Goal: Communication & Community: Answer question/provide support

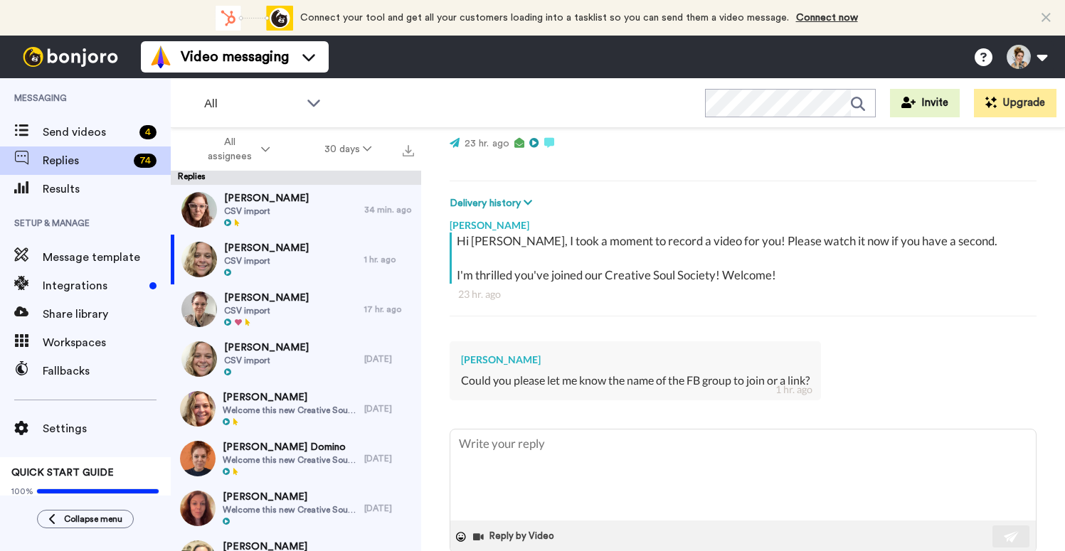
scroll to position [161, 0]
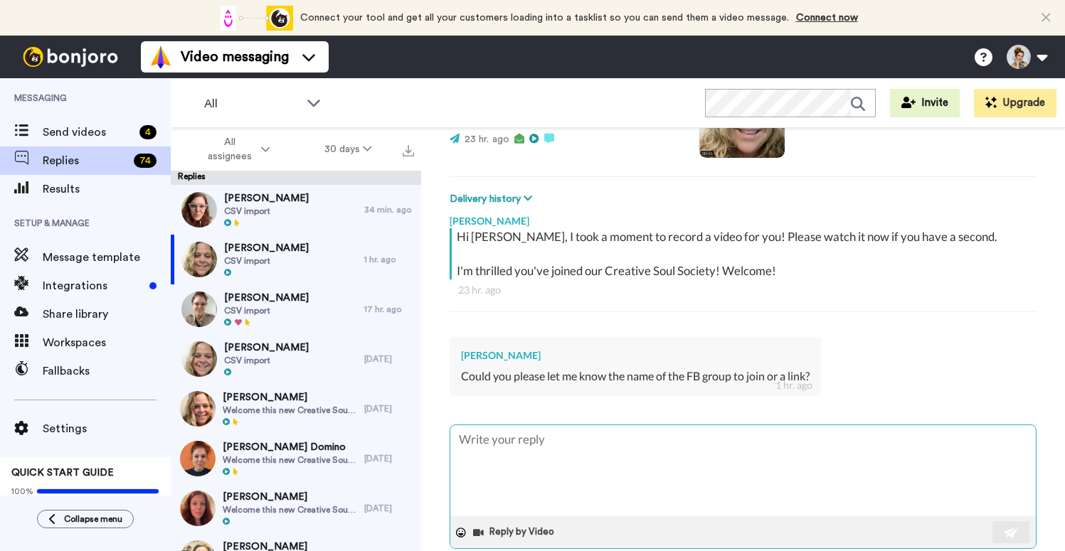
type textarea "x"
type textarea "H"
type textarea "x"
type textarea "Hi"
type textarea "x"
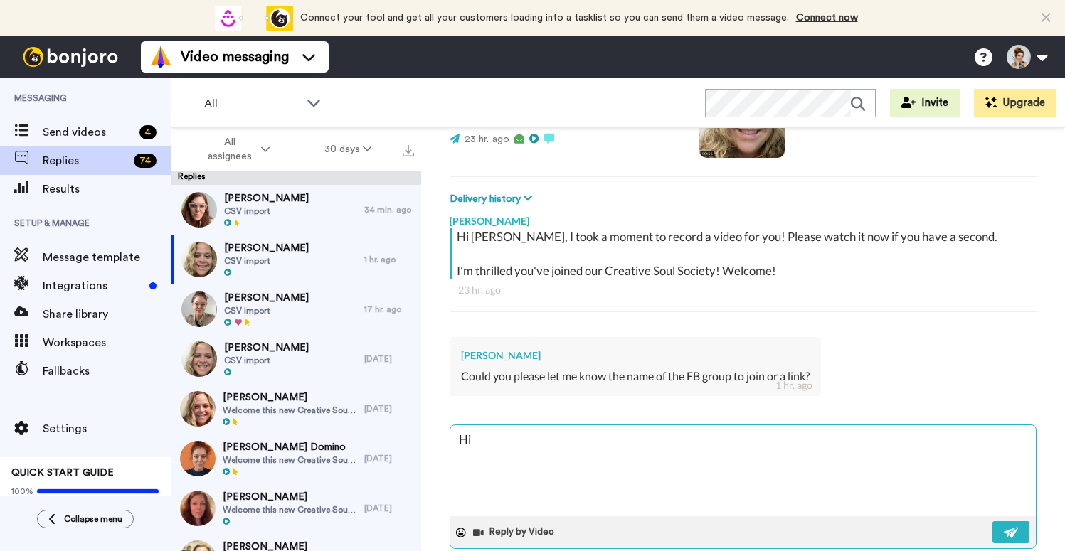
type textarea "Hi"
type textarea "x"
type textarea "Hi R"
type textarea "x"
type textarea "Hi Rh"
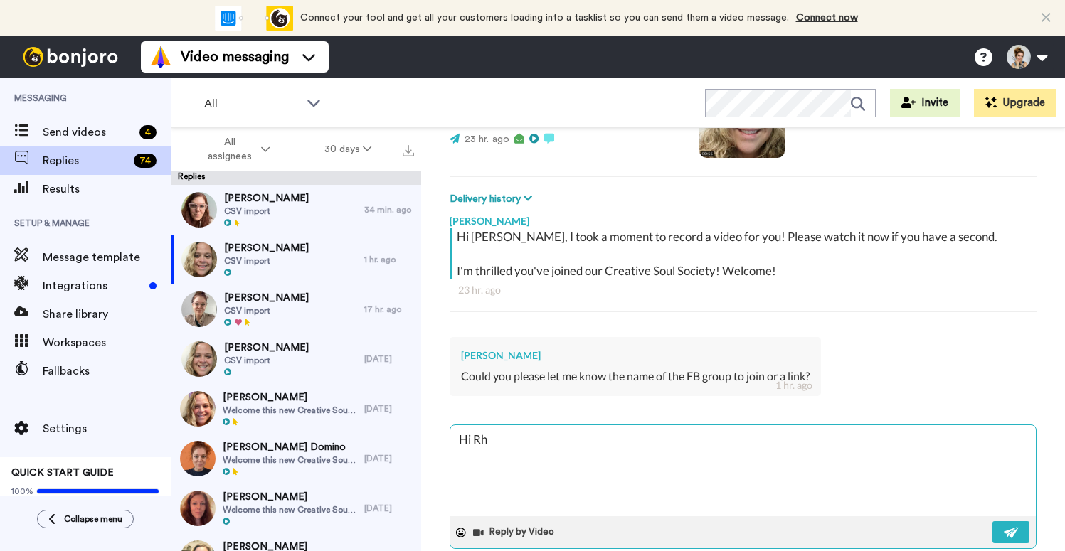
type textarea "x"
type textarea "Hi Rho"
type textarea "x"
type textarea "Hi Rhon"
type textarea "x"
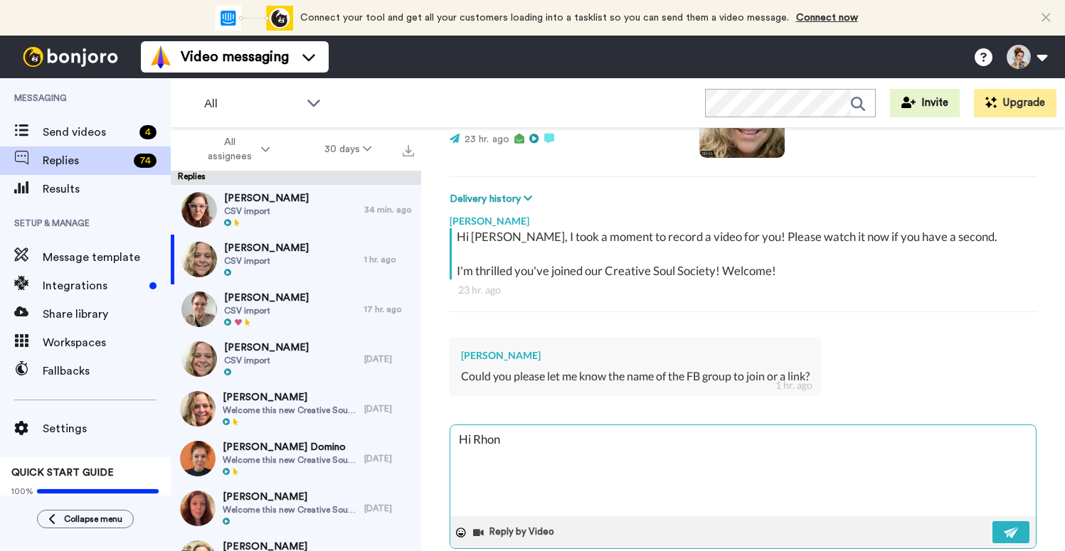
type textarea "Hi Rhond"
type textarea "x"
type textarea "Hi Rhonda"
type textarea "x"
type textarea "Hi Rhonda,"
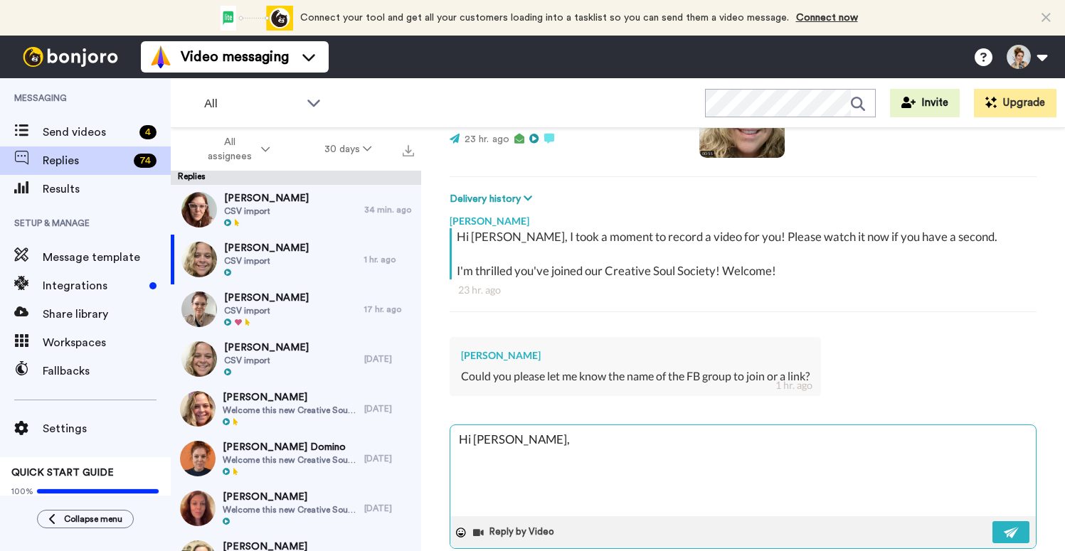
type textarea "x"
type textarea "Hi Rhonda,"
type textarea "x"
type textarea "Hi Rhonda, T"
type textarea "x"
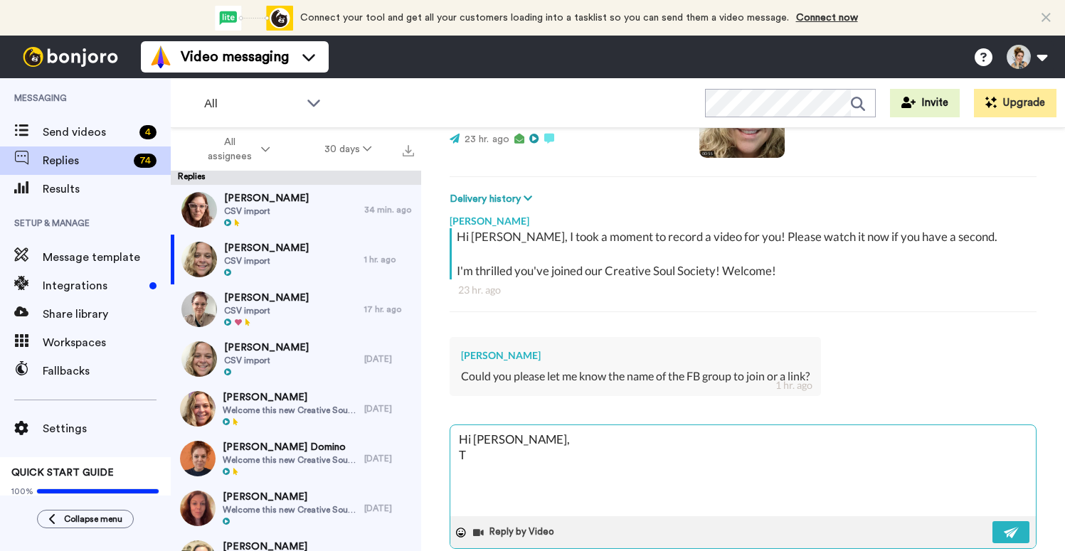
type textarea "Hi Rhonda, Th"
type textarea "x"
type textarea "Hi Rhonda, The"
type textarea "x"
type textarea "Hi Rhonda, The"
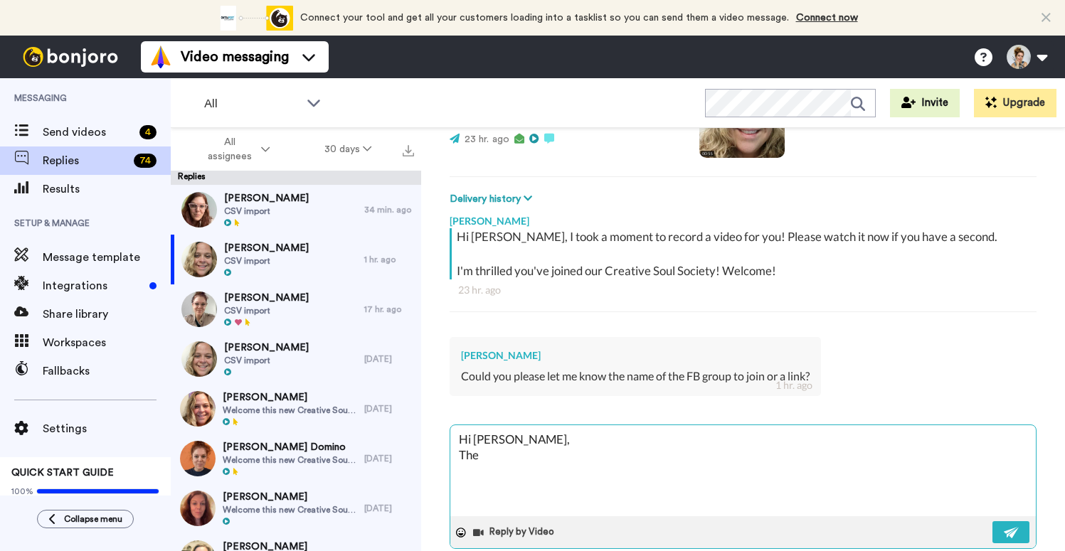
type textarea "x"
type textarea "Hi Rhonda, The n"
type textarea "x"
type textarea "Hi Rhonda, The na"
type textarea "x"
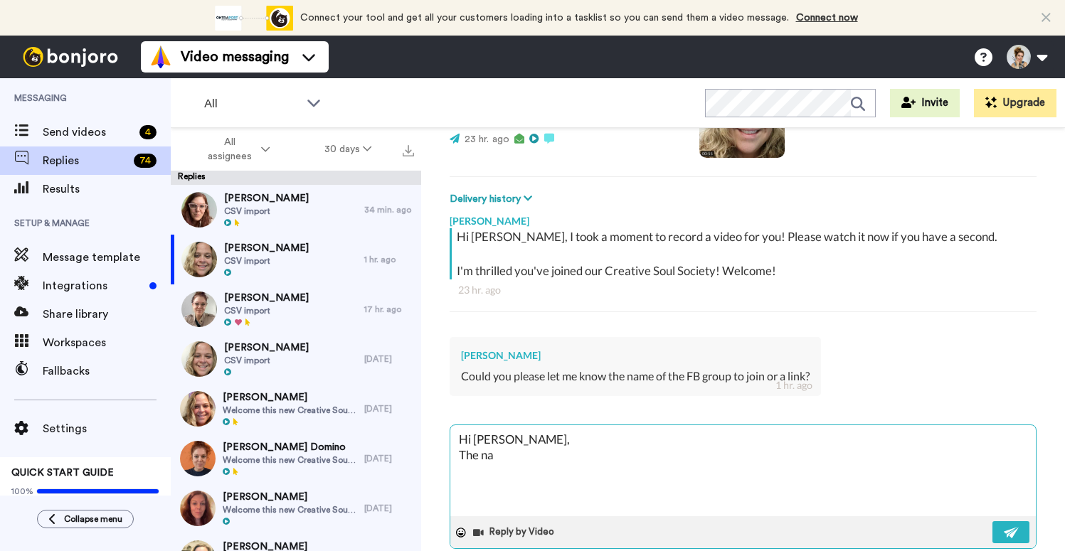
type textarea "Hi Rhonda, The nam"
type textarea "x"
type textarea "Hi Rhonda, The name"
type textarea "x"
type textarea "Hi Rhonda, The name"
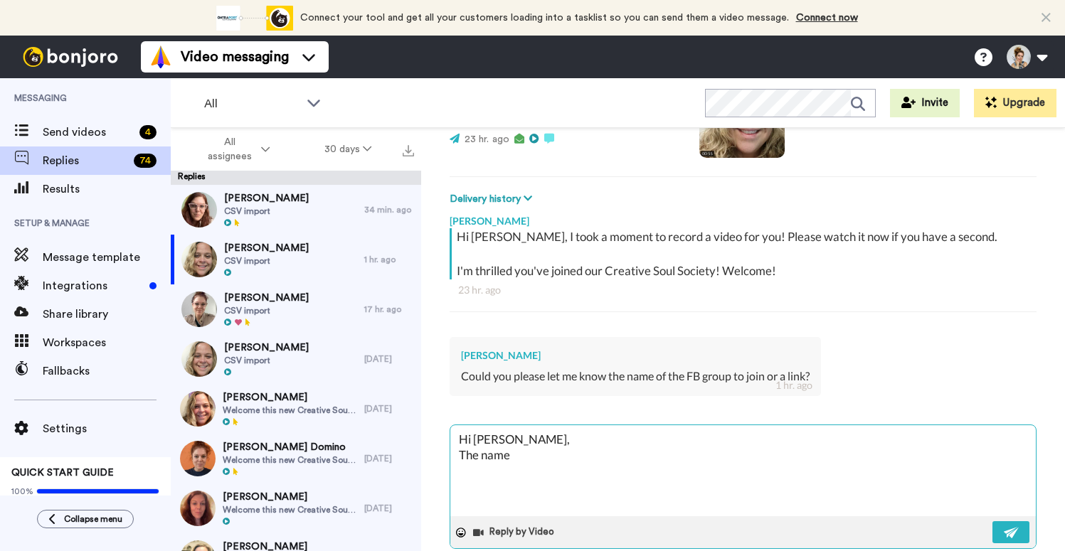
type textarea "x"
type textarea "Hi Rhonda, The name i"
type textarea "x"
type textarea "Hi Rhonda, The name is"
type textarea "x"
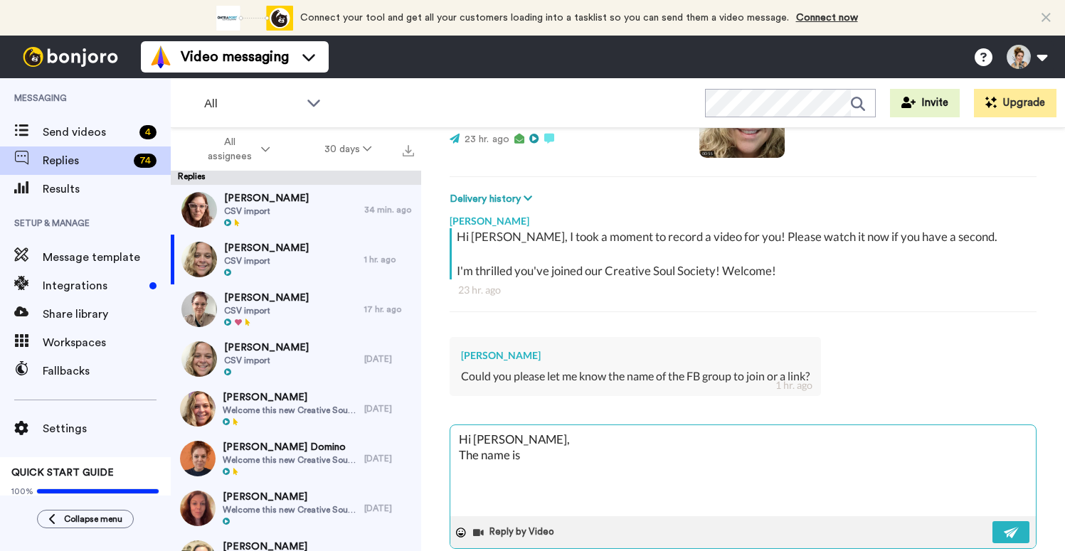
type textarea "Hi Rhonda, The name is"
type textarea "x"
type textarea "Hi Rhonda, The name is C"
type textarea "x"
type textarea "Hi Rhonda, The name is Cr"
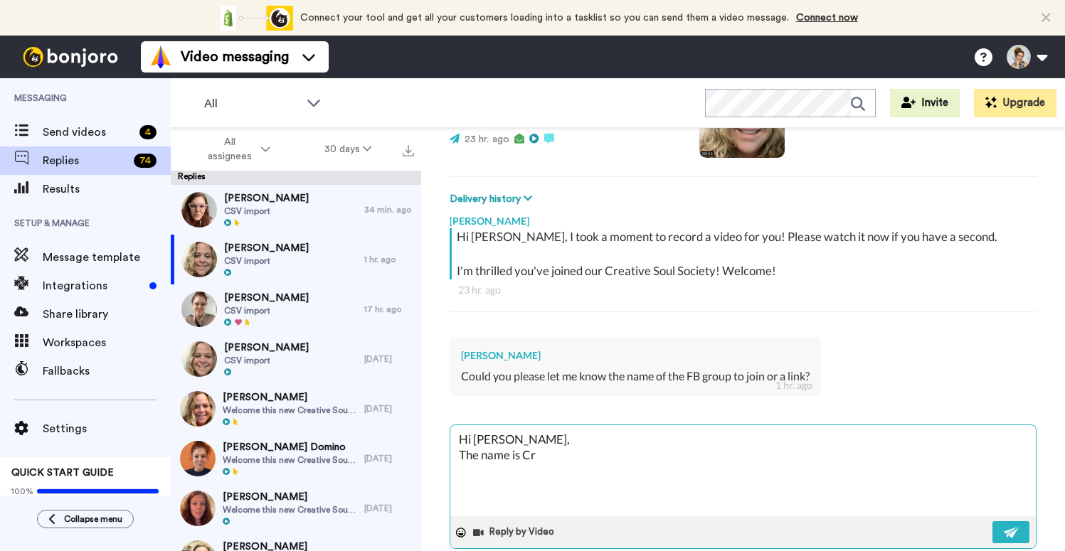
type textarea "x"
type textarea "Hi Rhonda, The name is Cre"
type textarea "x"
type textarea "Hi Rhonda, The name is Crea"
type textarea "x"
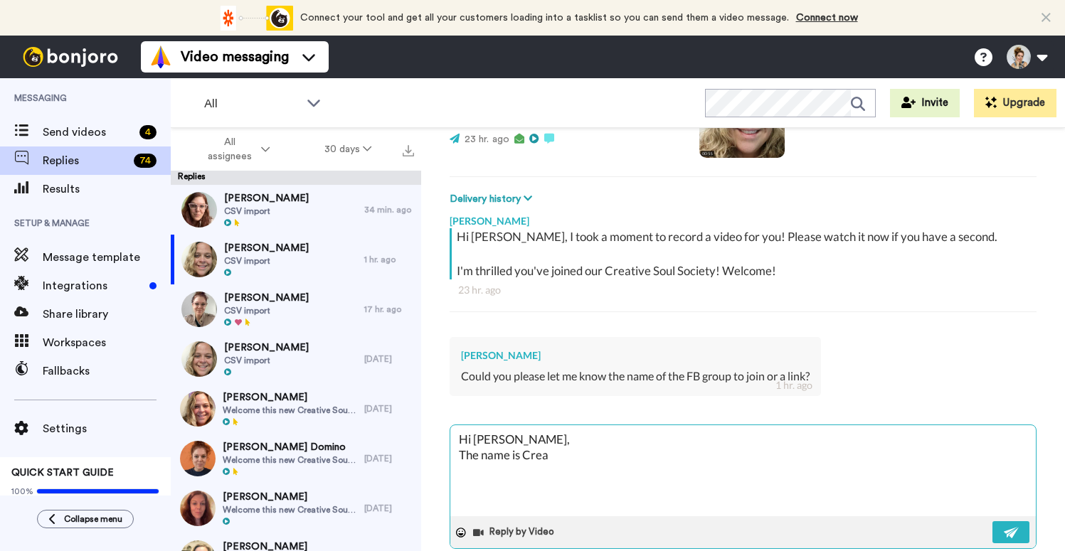
type textarea "Hi Rhonda, The name is Creat"
type textarea "x"
type textarea "Hi Rhonda, The name is Creati"
type textarea "x"
type textarea "Hi Rhonda, The name is Creativ"
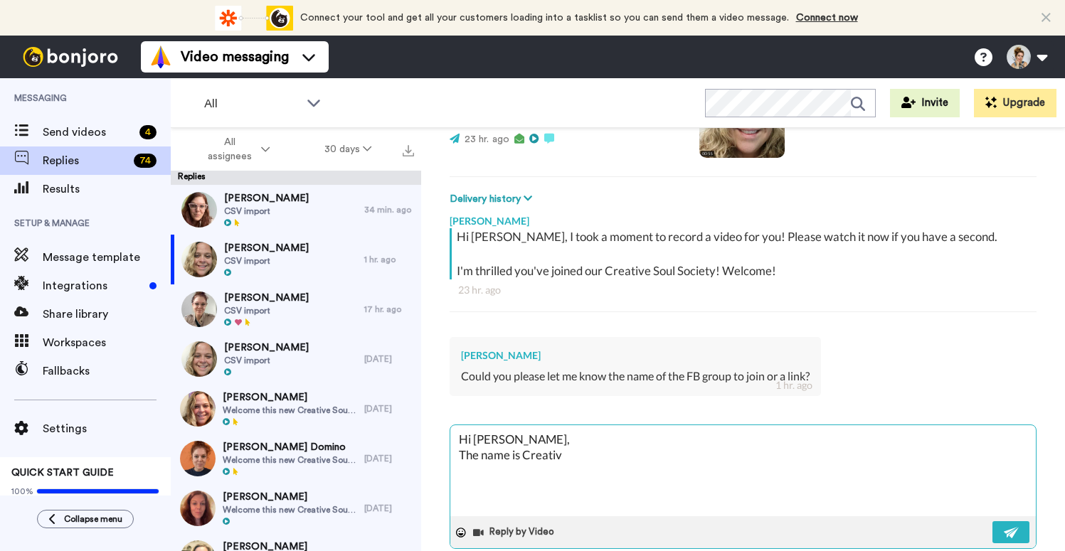
type textarea "x"
type textarea "Hi Rhonda, The name is Creative"
type textarea "x"
type textarea "Hi Rhonda, The name is Creative"
type textarea "x"
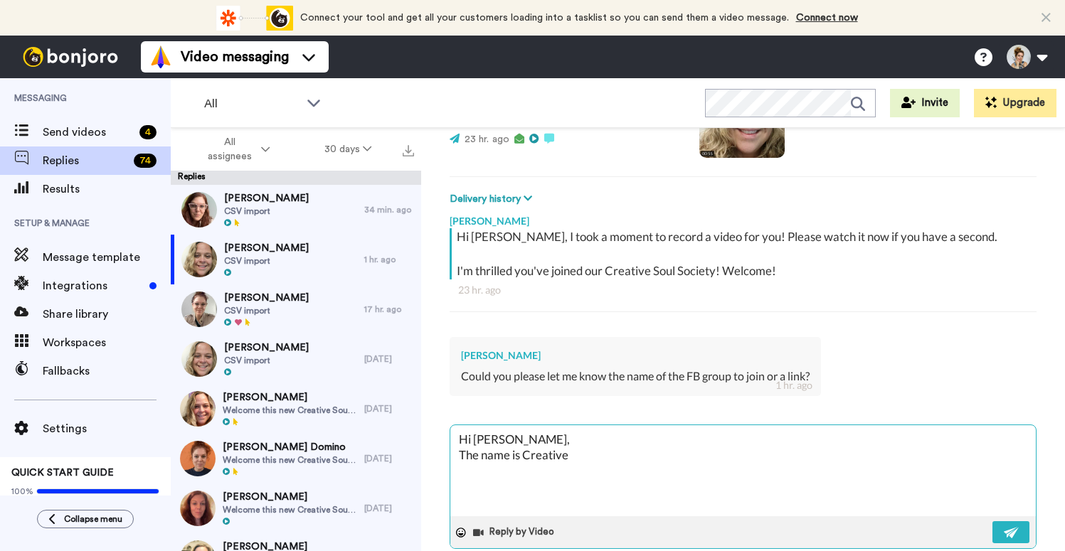
type textarea "Hi Rhonda, The name is Creative S"
type textarea "x"
type textarea "Hi Rhonda, The name is Creative So"
type textarea "x"
type textarea "Hi Rhonda, The name is Creative Sou"
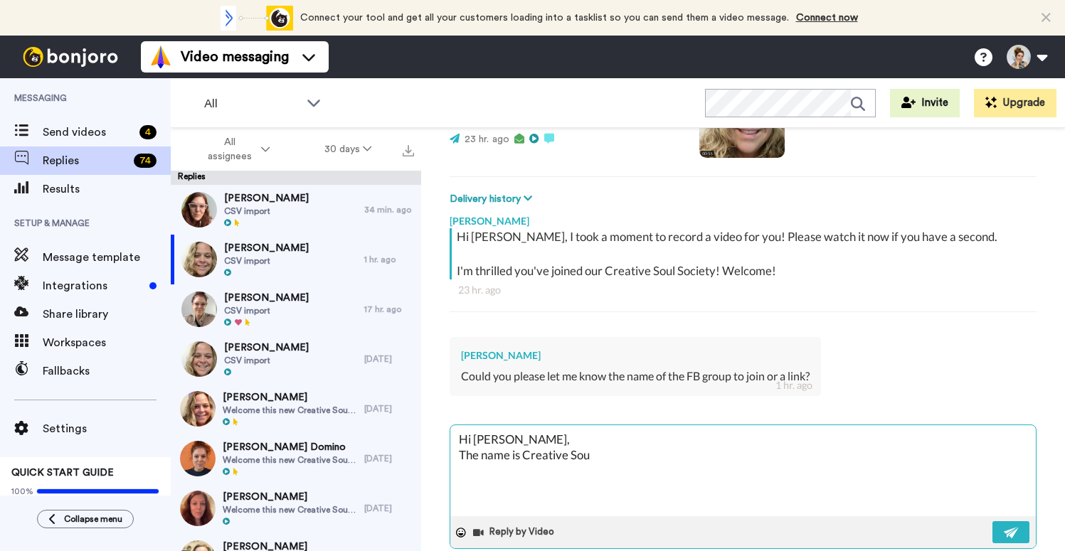
type textarea "x"
type textarea "Hi Rhonda, The name is Creative Soul"
type textarea "x"
type textarea "Hi Rhonda, The name is Creative Soul O"
type textarea "x"
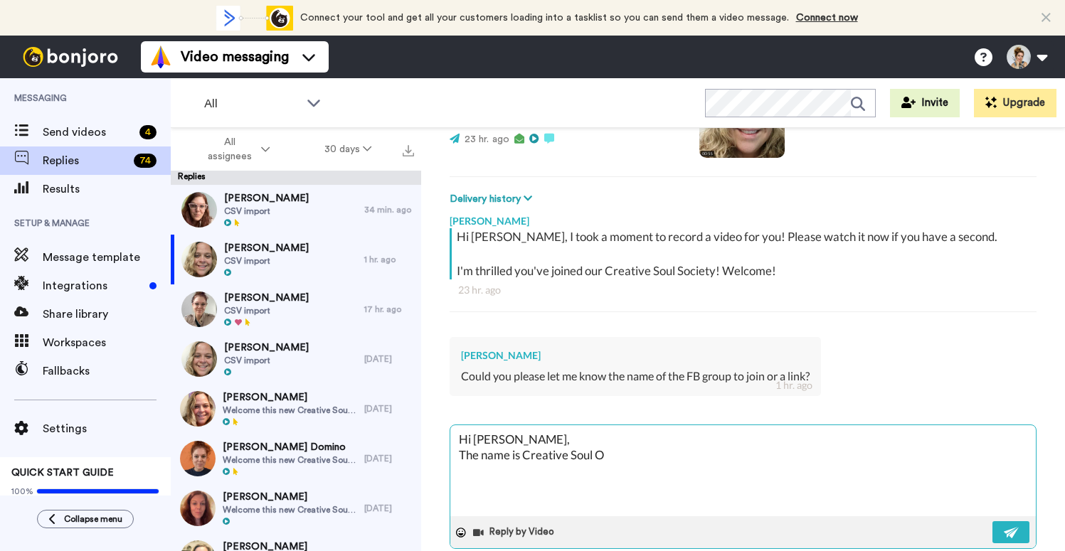
type textarea "Hi Rhonda, The name is Creative Soul On"
type textarea "x"
type textarea "Hi Rhonda, The name is Creative Soul Onl"
type textarea "x"
type textarea "Hi Rhonda, The name is Creative Soul Onli"
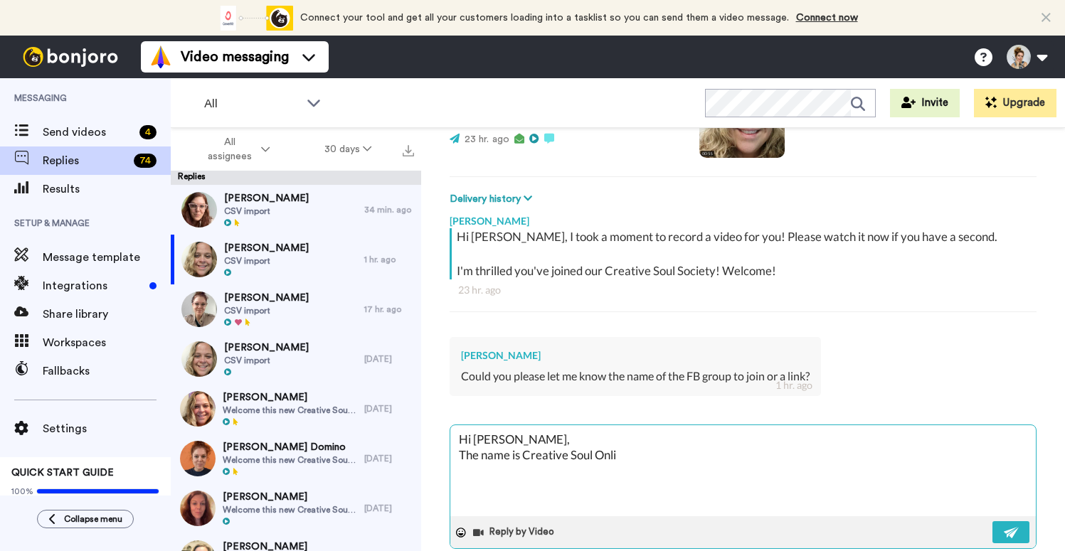
type textarea "x"
type textarea "Hi Rhonda, The name is Creative Soul Online"
type textarea "x"
type textarea "Hi Rhonda, The name is Creative Soul Online"
type textarea "x"
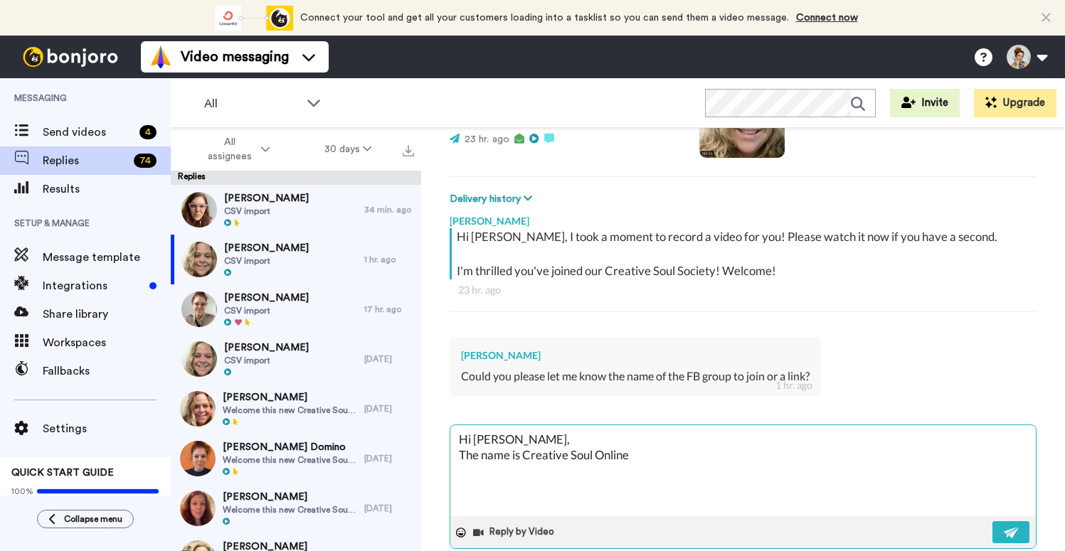
type textarea "Hi Rhonda, The name is Creative Soul Online r"
type textarea "x"
type textarea "Hi Rhonda, The name is Creative Soul Online"
type textarea "x"
type textarea "Hi Rhonda, The name is Creative Soul Online Re"
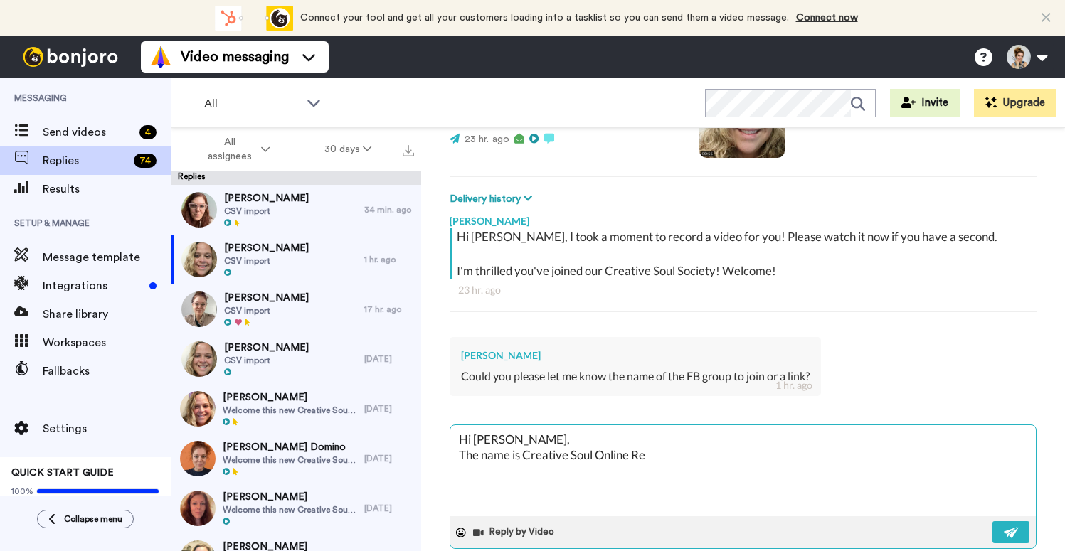
type textarea "x"
type textarea "Hi Rhonda, The name is Creative Soul Online Ret"
type textarea "x"
type textarea "Hi Rhonda, The name is Creative Soul Online Retr"
type textarea "x"
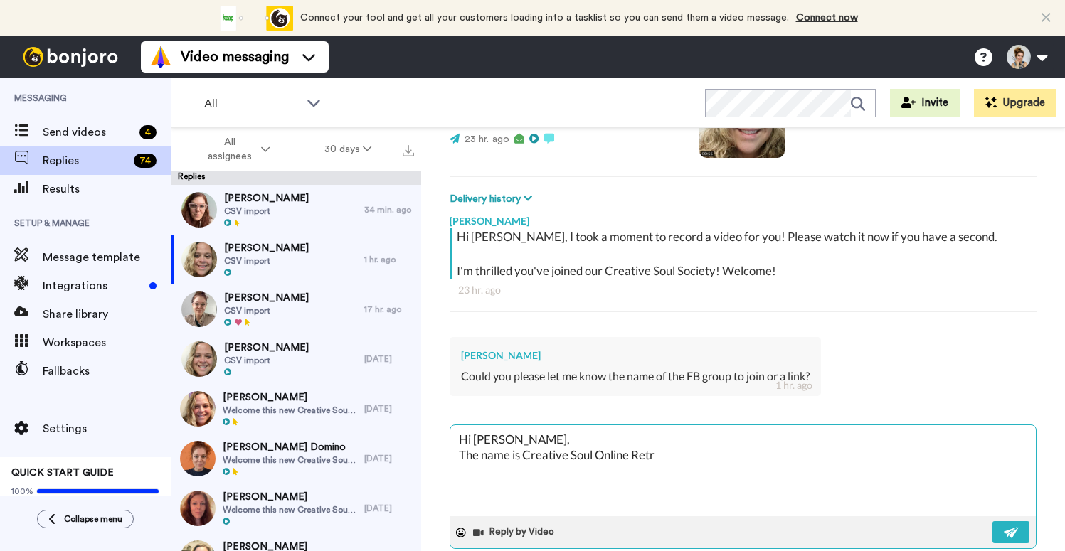
type textarea "Hi Rhonda, The name is Creative Soul Online Retre"
type textarea "x"
type textarea "Hi Rhonda, The name is Creative Soul Online Retrea"
type textarea "x"
type textarea "Hi Rhonda, The name is Creative Soul Online Retreat"
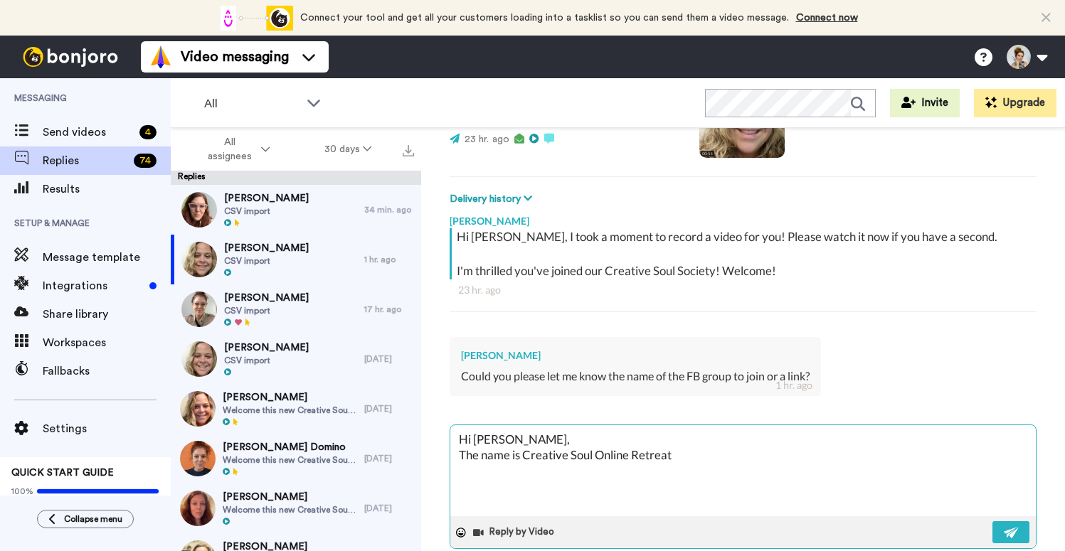
type textarea "x"
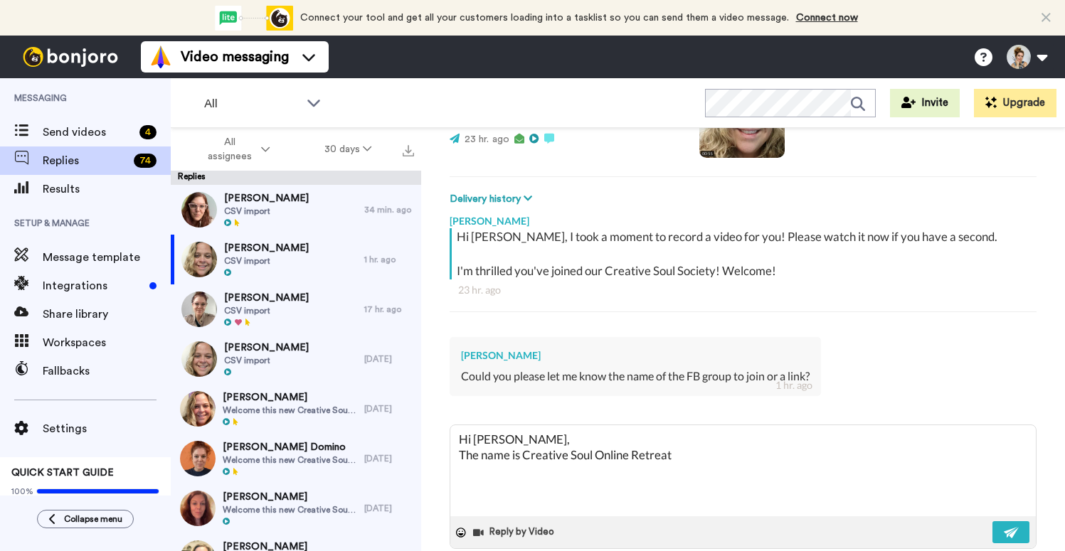
type textarea "Hi Rhonda, The name is Creative Soul Online Retreat"
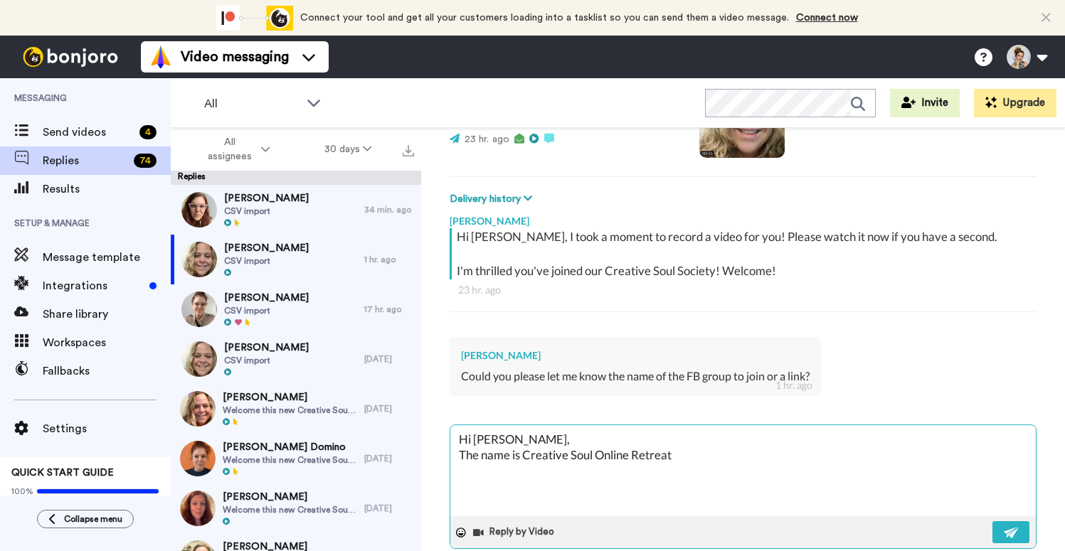
paste textarea "https://www.facebook.com/share/g/1LPrLyeBEL/"
type textarea "x"
type textarea "Hi Rhonda, The name is Creative Soul Online Retreat https://www.facebook.com/sh…"
click at [1007, 534] on img at bounding box center [1011, 532] width 16 height 11
type textarea "x"
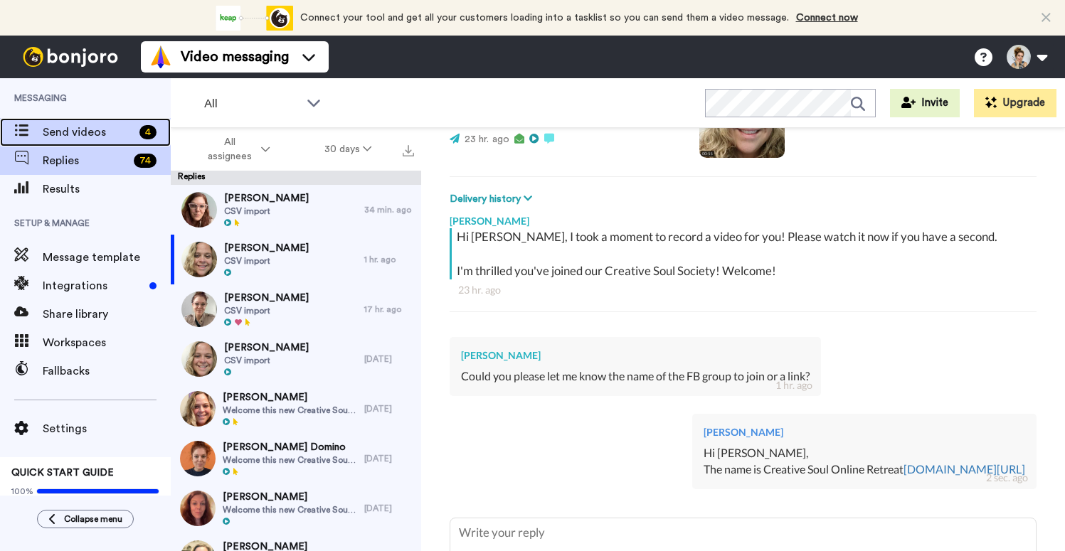
type textarea "x"
click at [88, 129] on span "Send videos" at bounding box center [88, 132] width 91 height 17
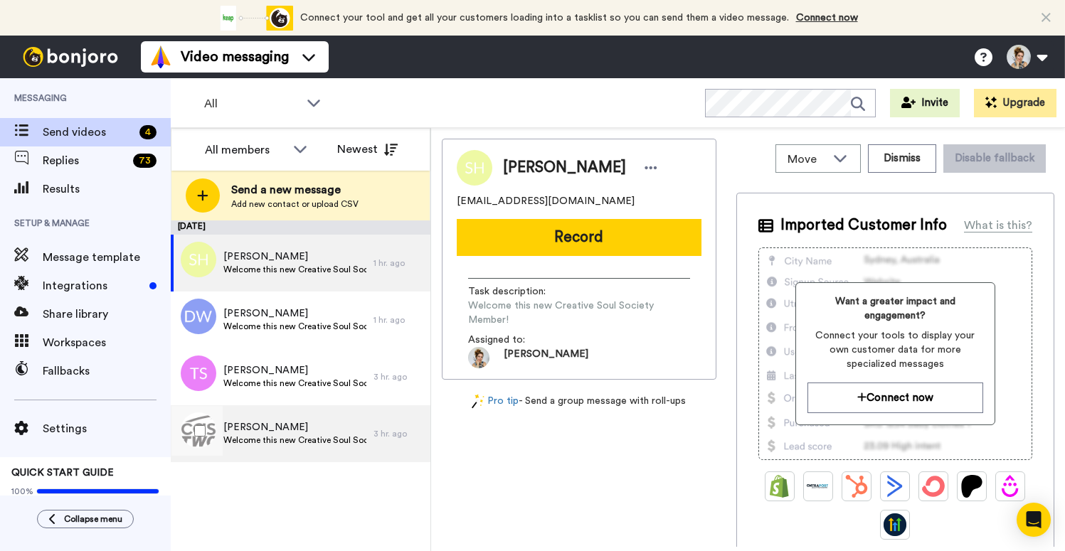
click at [294, 442] on span "Welcome this new Creative Soul Society Member!" at bounding box center [294, 440] width 143 height 11
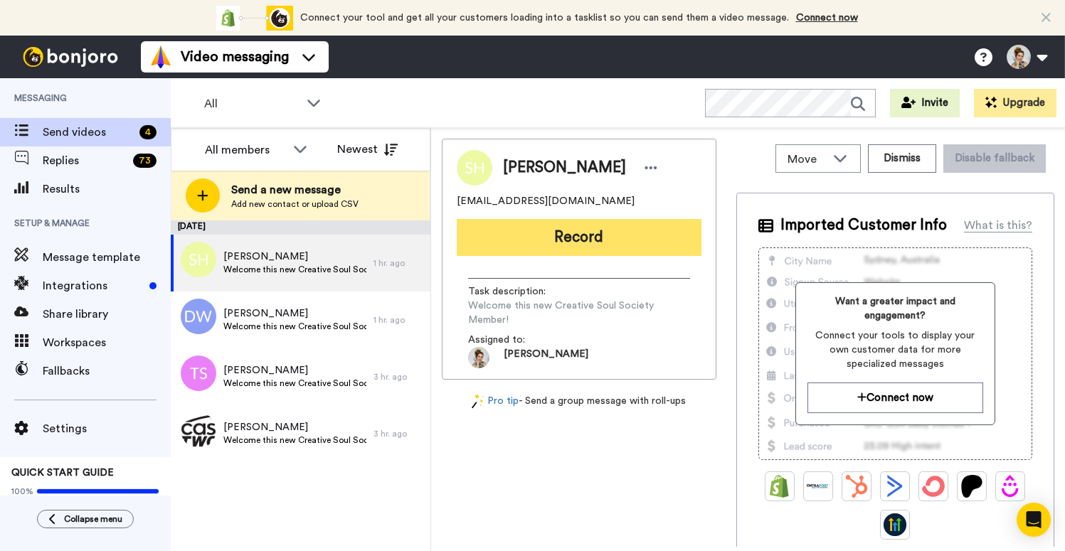
click at [585, 243] on button "Record" at bounding box center [579, 237] width 245 height 37
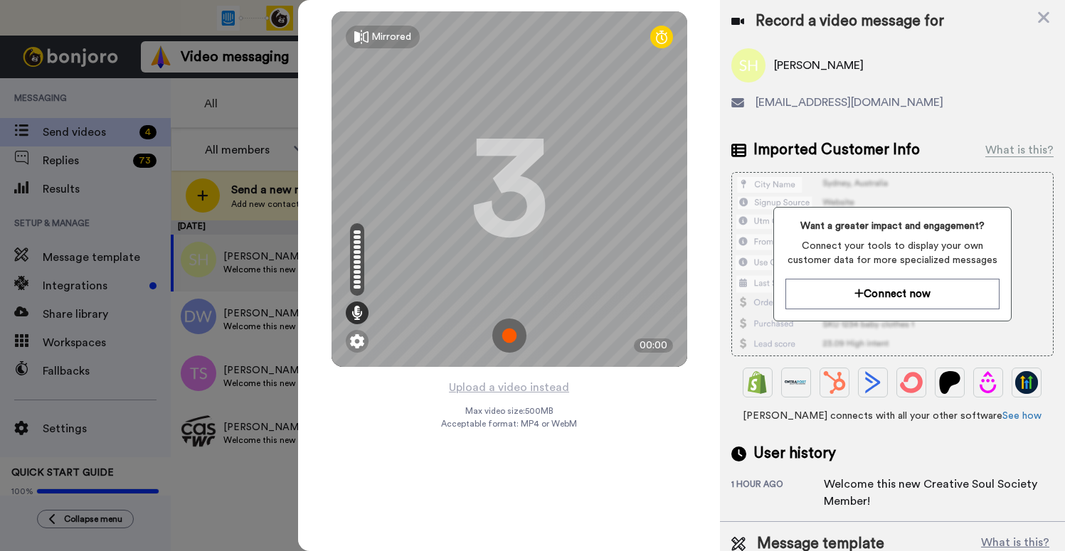
click at [512, 335] on img at bounding box center [509, 336] width 34 height 34
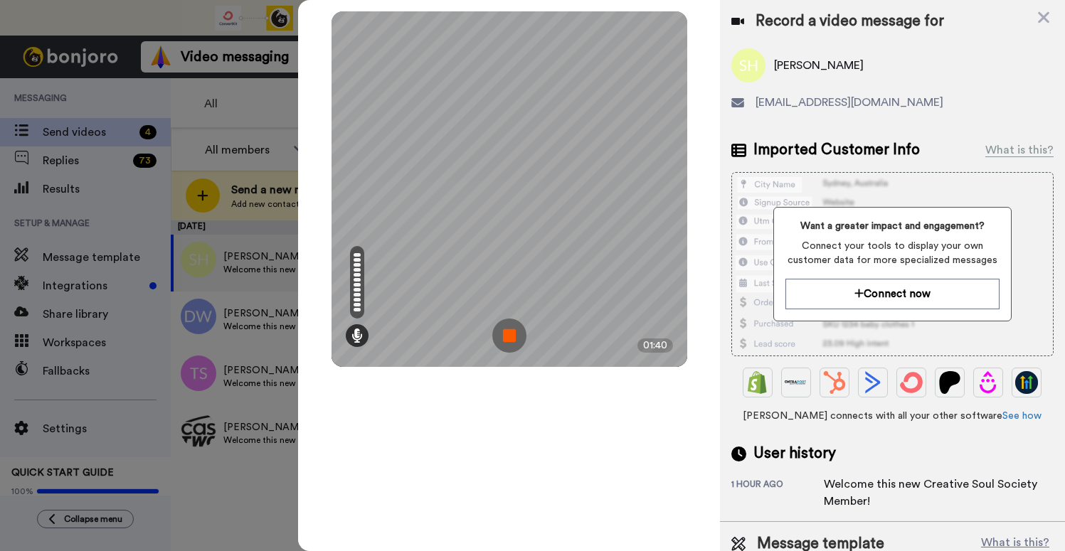
click at [512, 335] on img at bounding box center [509, 336] width 34 height 34
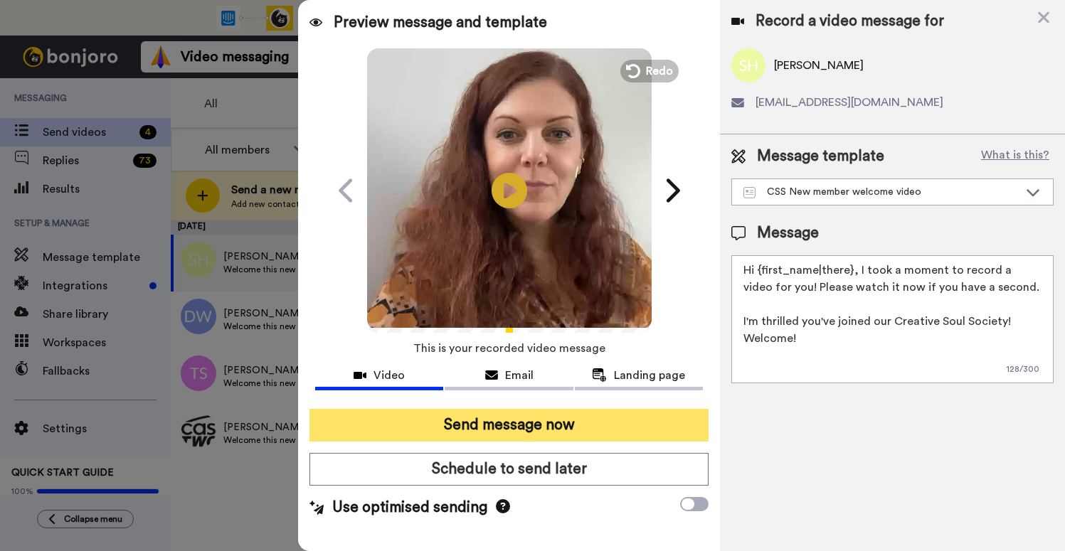
click at [526, 428] on button "Send message now" at bounding box center [508, 425] width 399 height 33
